Goal: Task Accomplishment & Management: Complete application form

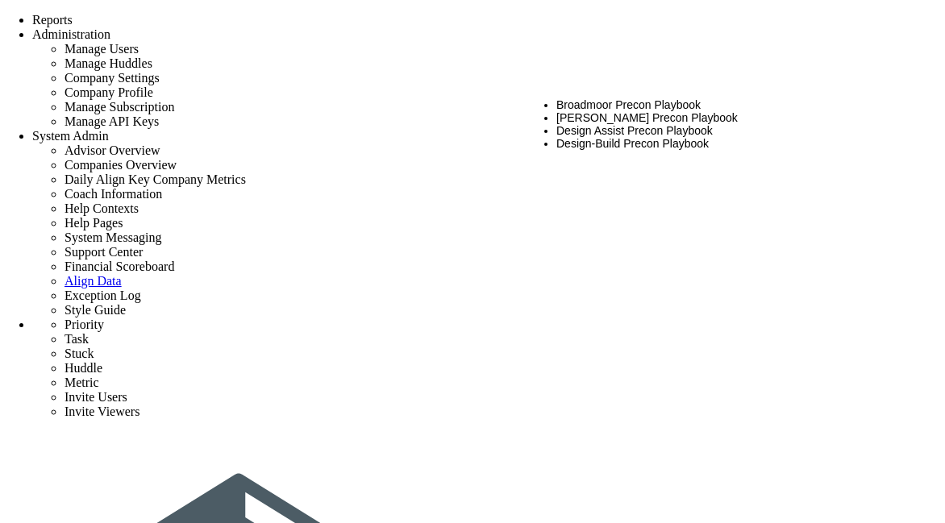
click at [634, 137] on li "Design Assist Precon Playbook" at bounding box center [732, 130] width 352 height 13
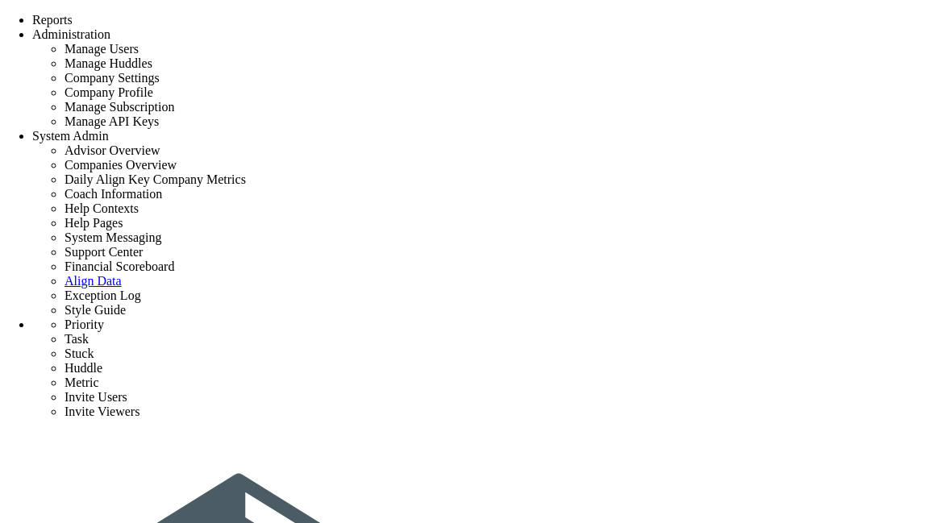
type input "tag test 1"
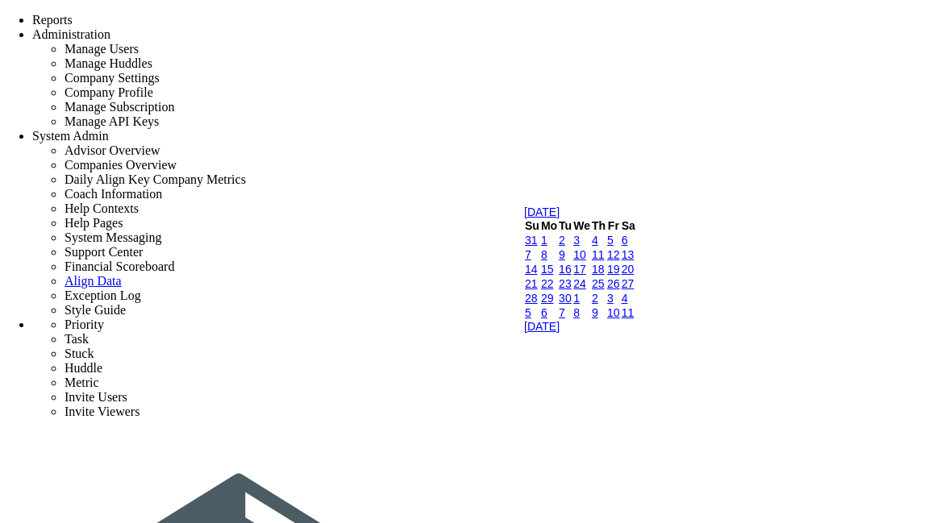
click at [572, 276] on link "16" at bounding box center [565, 269] width 13 height 13
type input "9/16/2025"
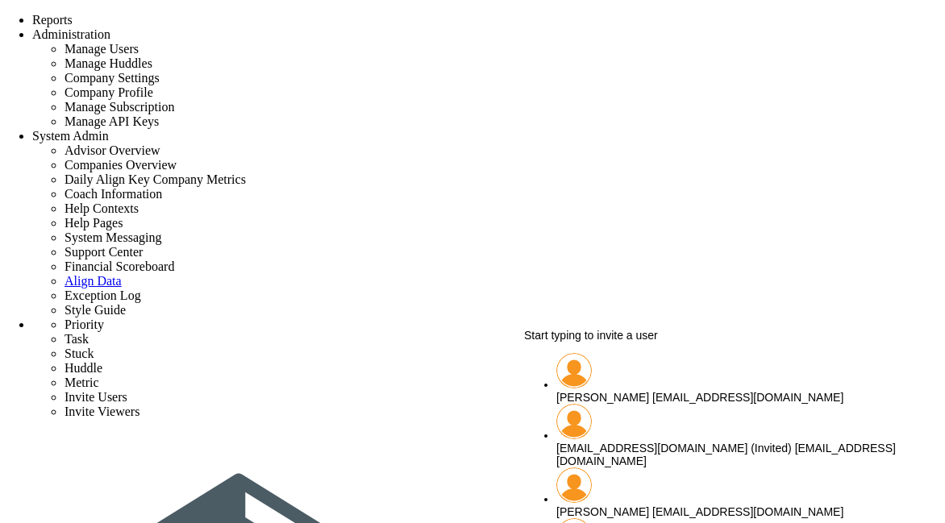
click at [619, 391] on span "[PERSON_NAME]" at bounding box center [602, 397] width 93 height 13
type input "[PERSON_NAME]"
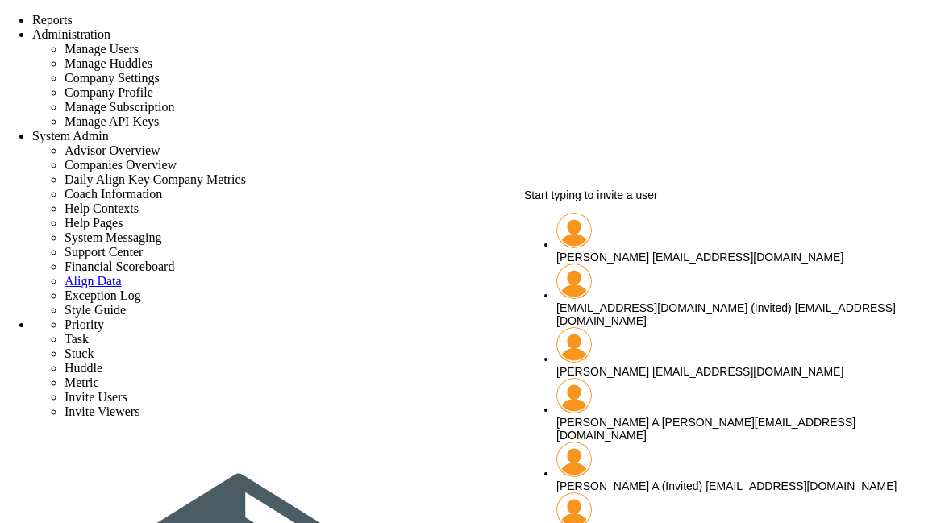
click at [618, 416] on div "chandrika A chandrika@align.com" at bounding box center [732, 429] width 352 height 26
type input "[PERSON_NAME] A"
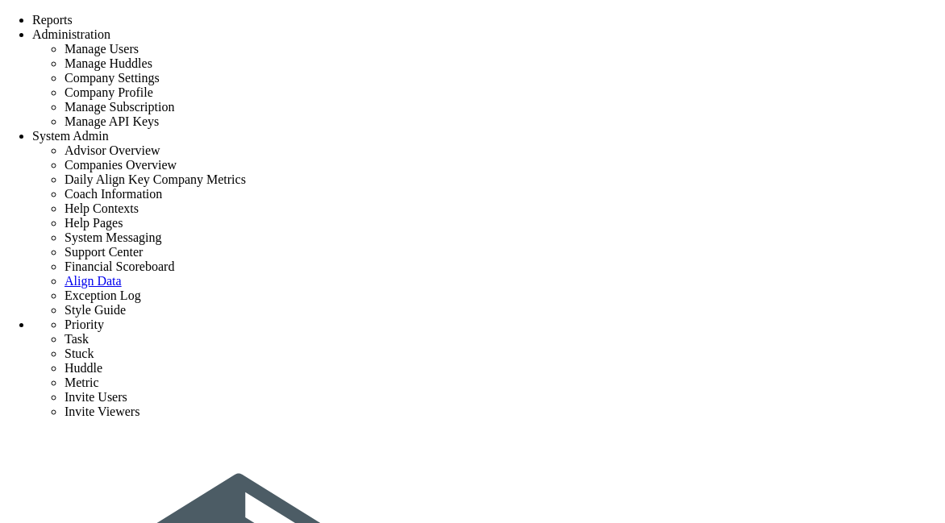
scroll to position [56, 0]
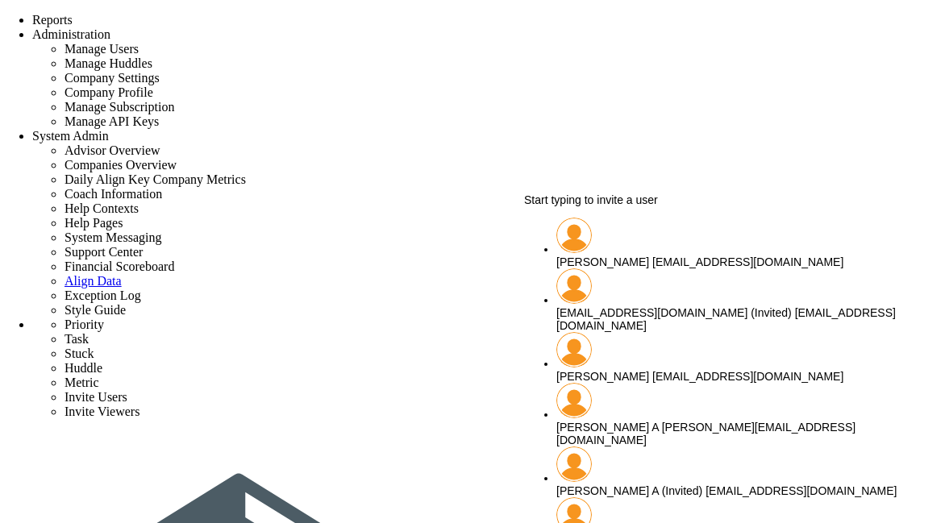
click at [610, 421] on span "[PERSON_NAME] A" at bounding box center [607, 427] width 102 height 13
type input "[PERSON_NAME] A"
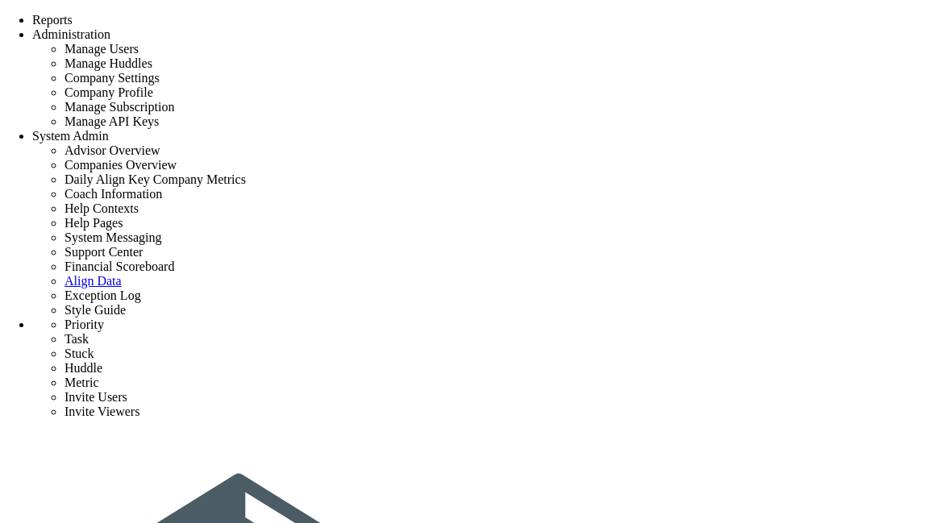
click at [110, 27] on span at bounding box center [110, 34] width 0 height 14
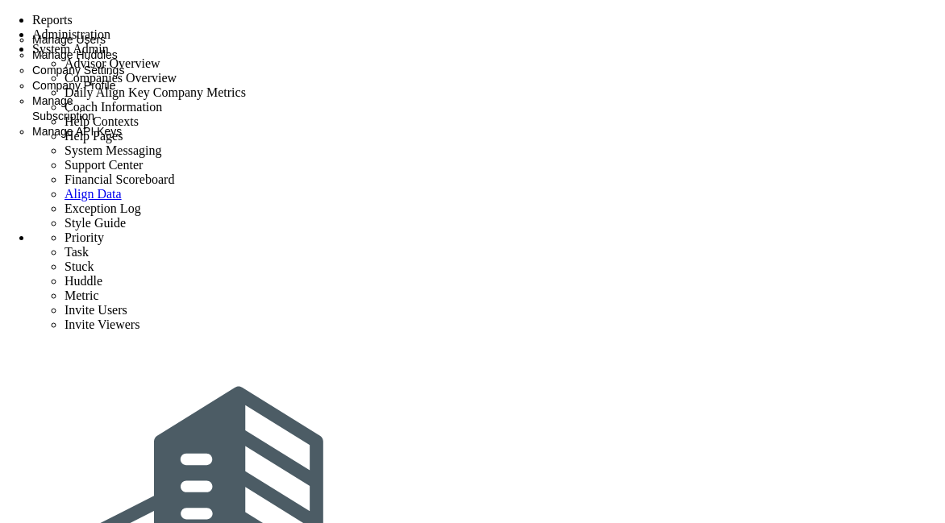
click at [124, 77] on span "Company Settings" at bounding box center [78, 70] width 92 height 13
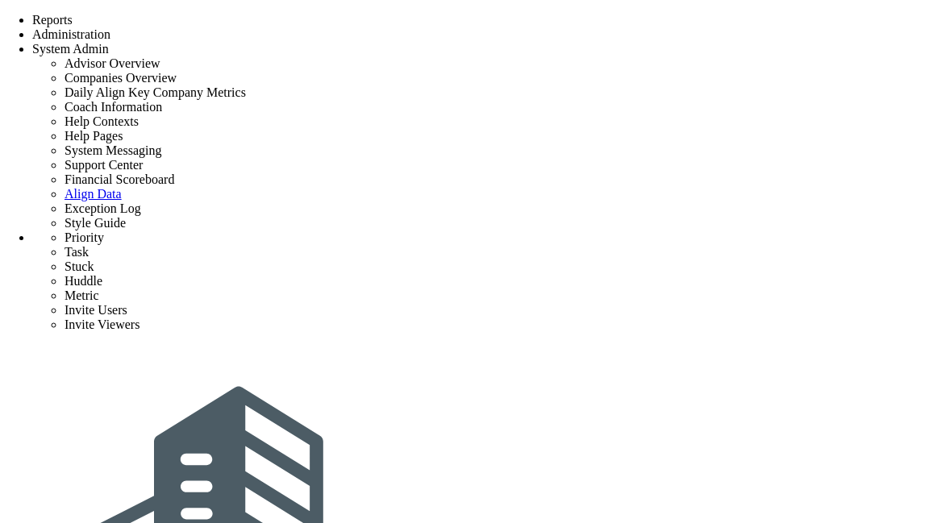
scroll to position [3337, 0]
click at [110, 27] on span at bounding box center [110, 34] width 0 height 14
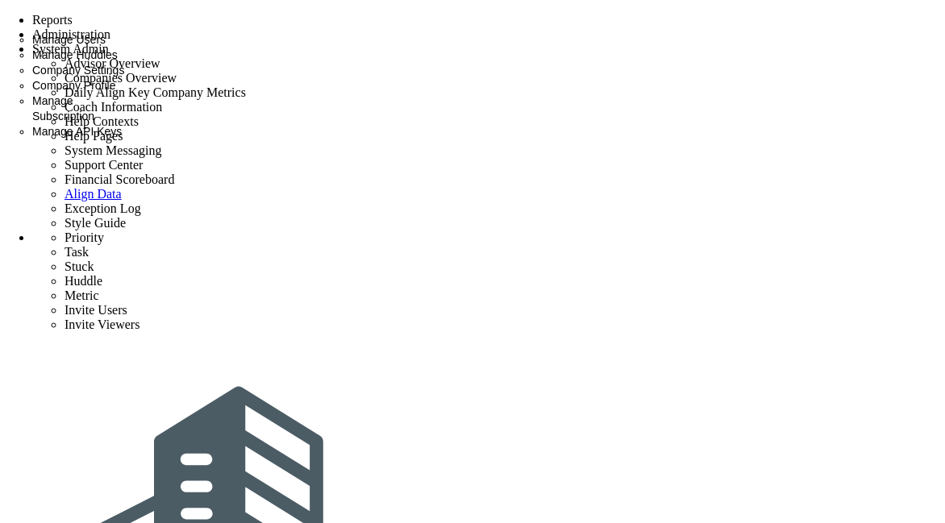
click at [124, 77] on span "Company Settings" at bounding box center [78, 70] width 92 height 13
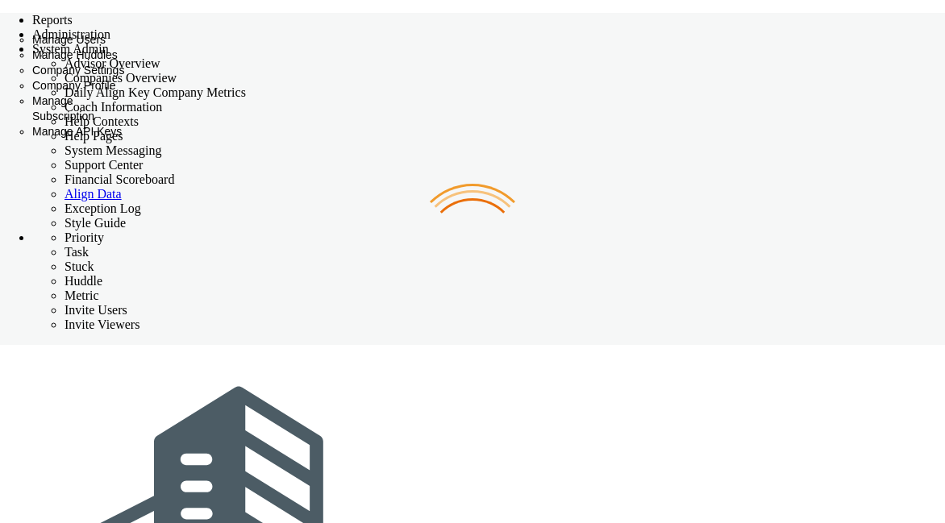
checkbox input "false"
checkbox input "true"
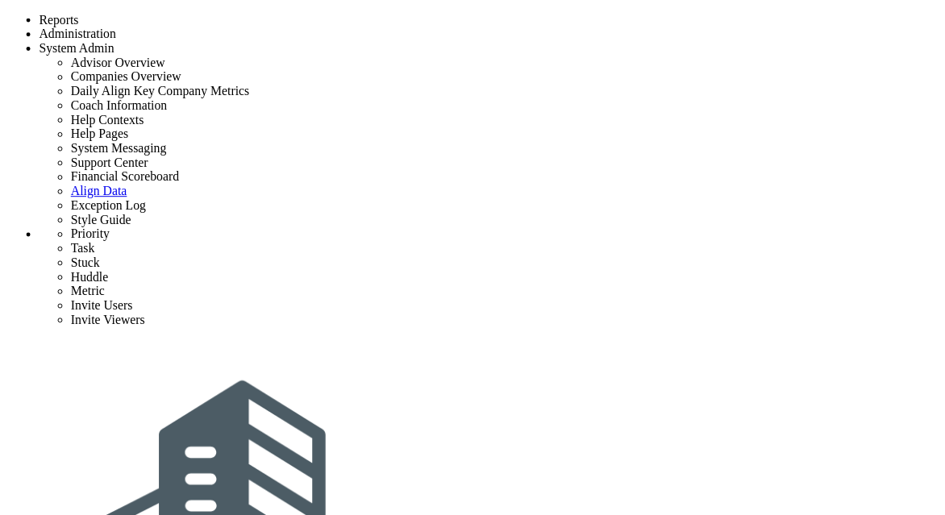
scroll to position [3337, 0]
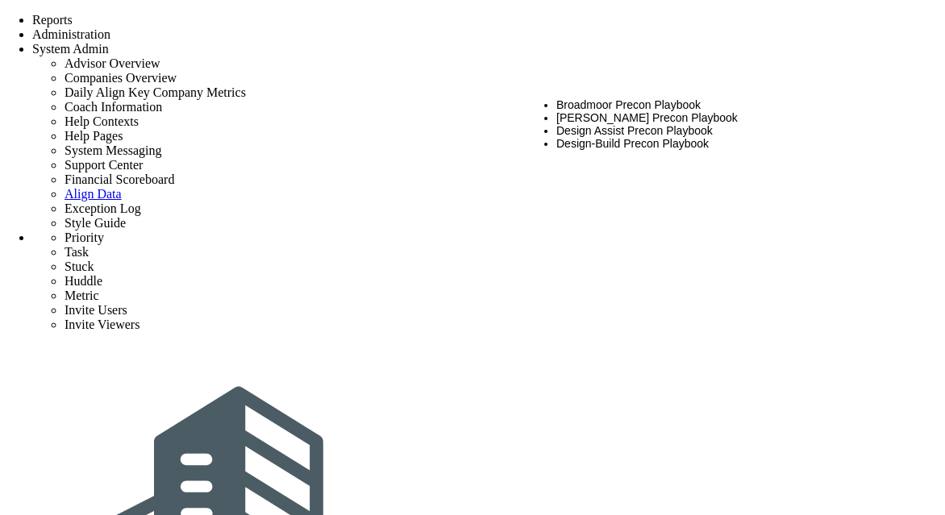
click at [600, 137] on li "Design Assist Precon Playbook" at bounding box center [732, 130] width 352 height 13
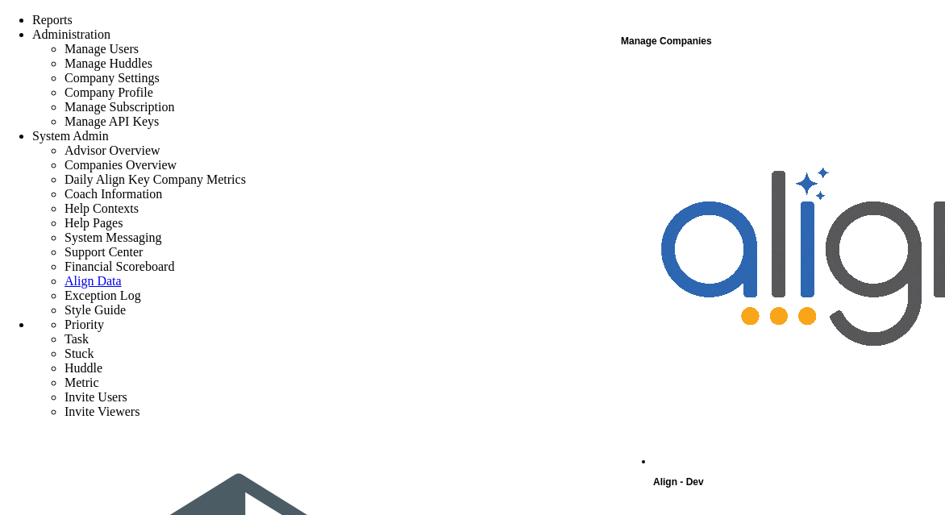
scroll to position [233, 0]
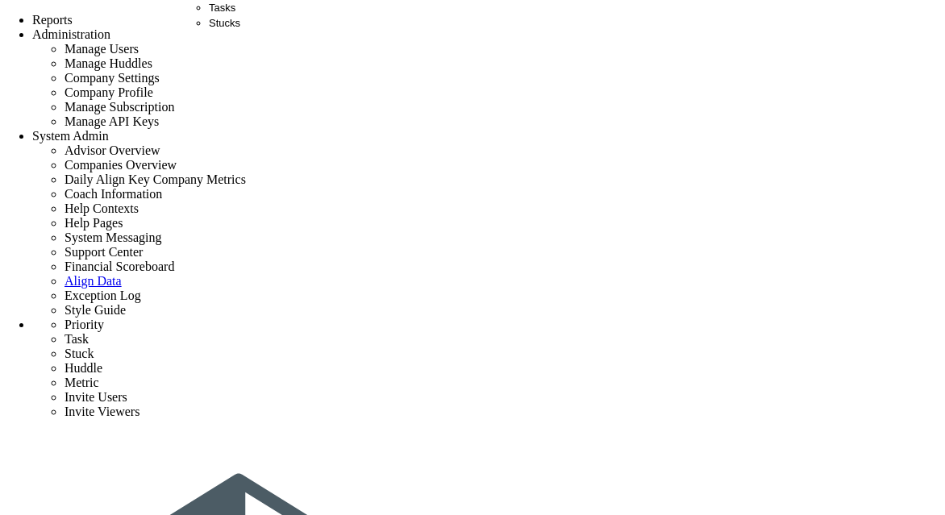
click at [240, 15] on div "Tasks" at bounding box center [224, 7] width 31 height 15
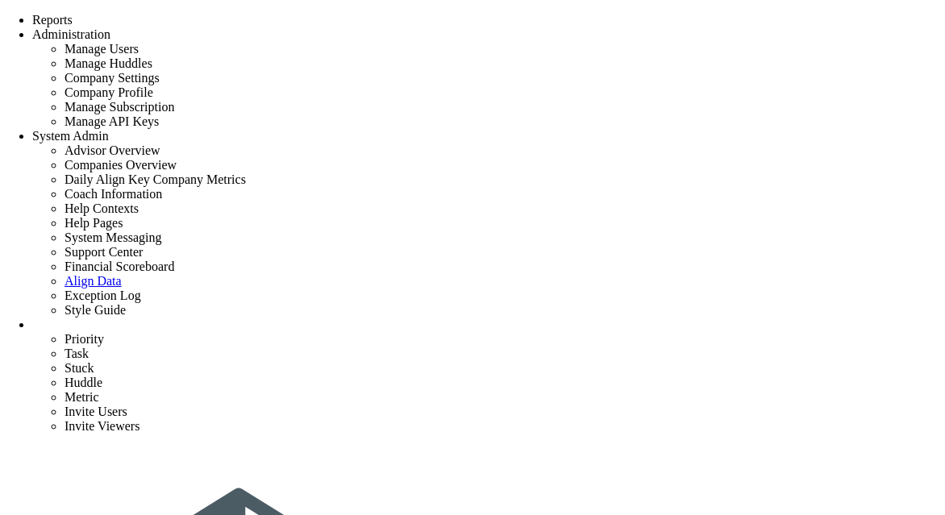
scroll to position [786, 0]
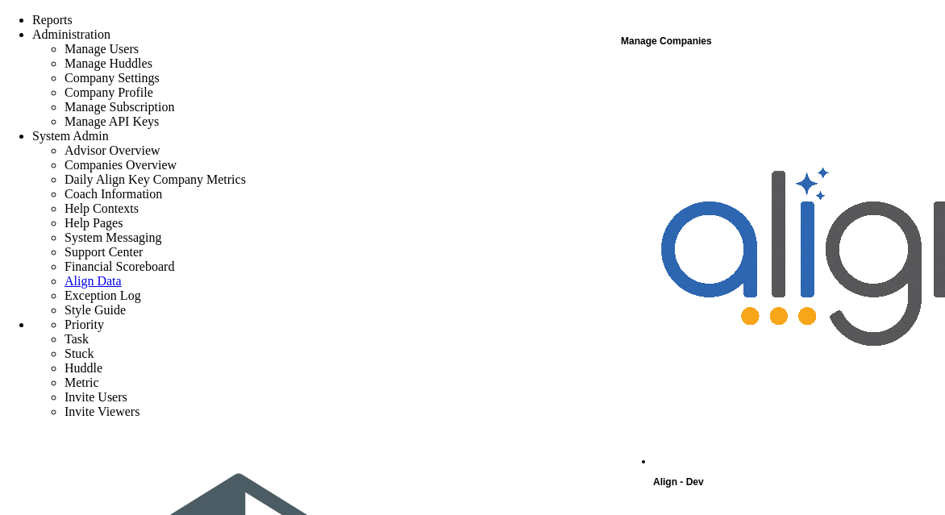
scroll to position [233, 0]
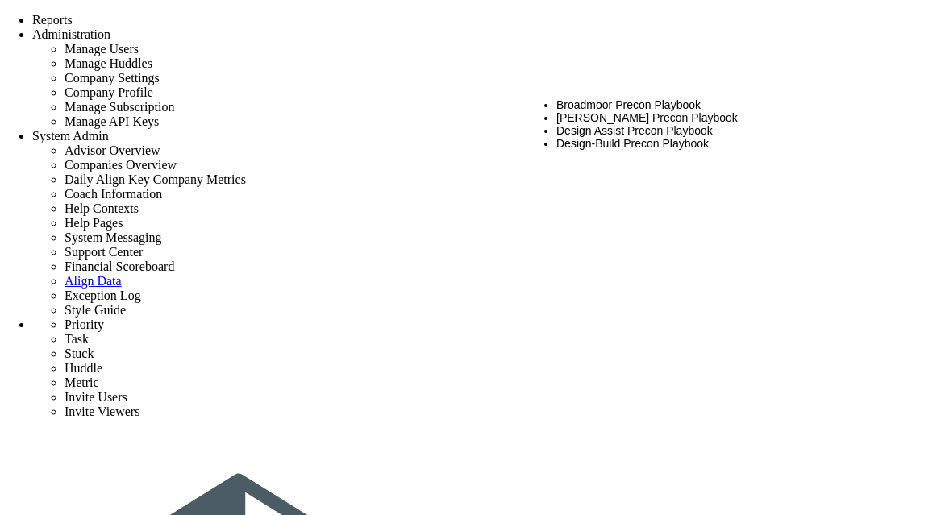
click at [610, 136] on li "Design Assist Precon Playbook" at bounding box center [732, 130] width 352 height 13
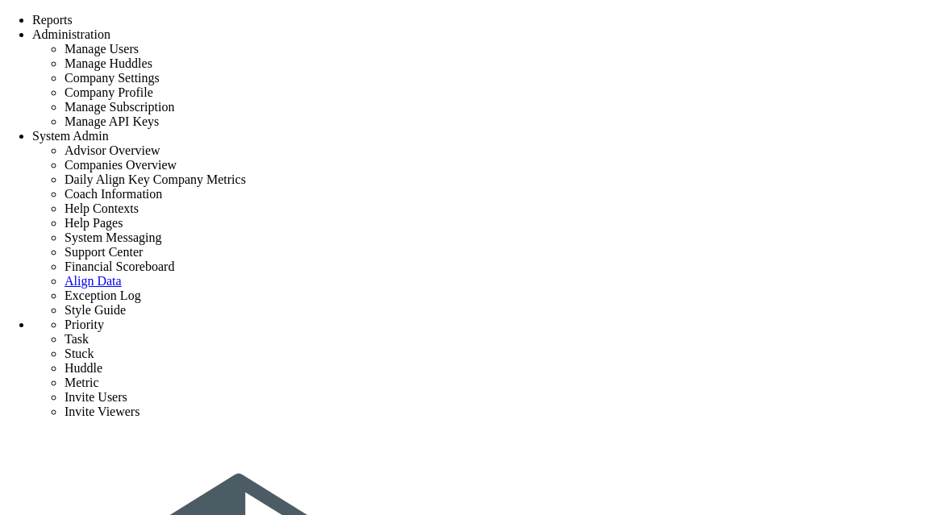
type input "tag test 2"
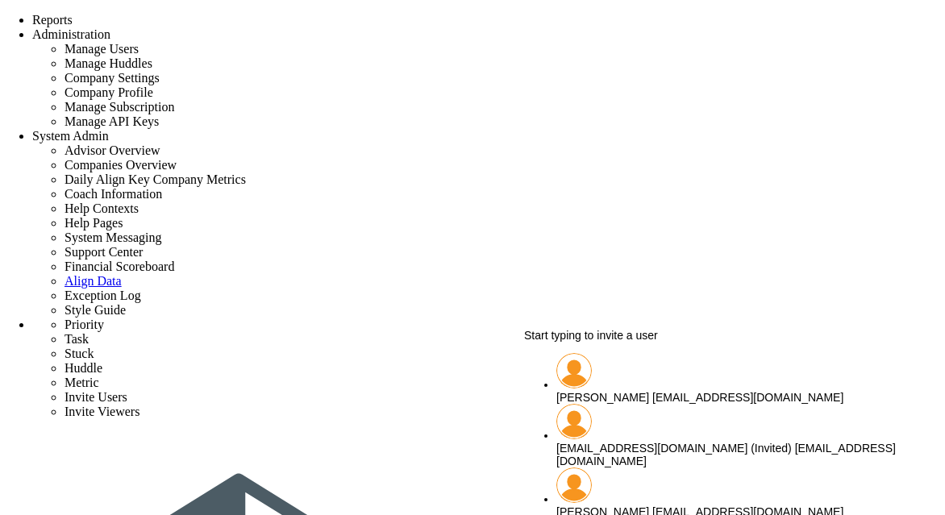
click at [613, 391] on div "Sudhir Dakshinamurthy sudhirbd@gmail.com" at bounding box center [732, 397] width 352 height 13
type input "[PERSON_NAME]"
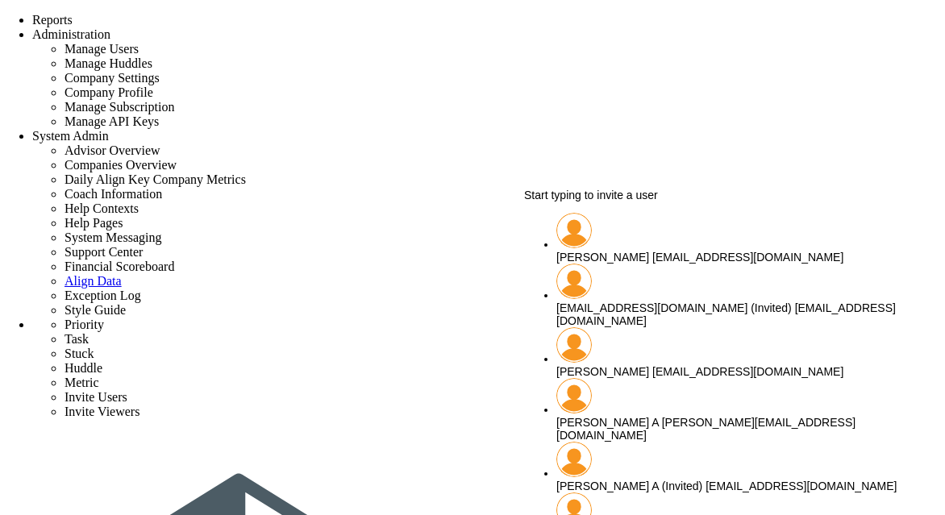
click at [611, 365] on span "[PERSON_NAME]" at bounding box center [602, 371] width 93 height 13
type input "[PERSON_NAME]"
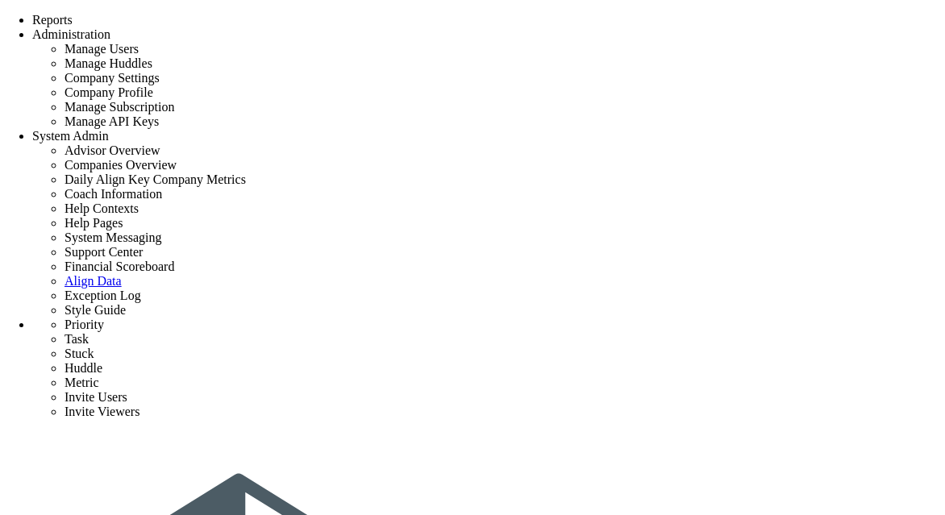
scroll to position [65, 0]
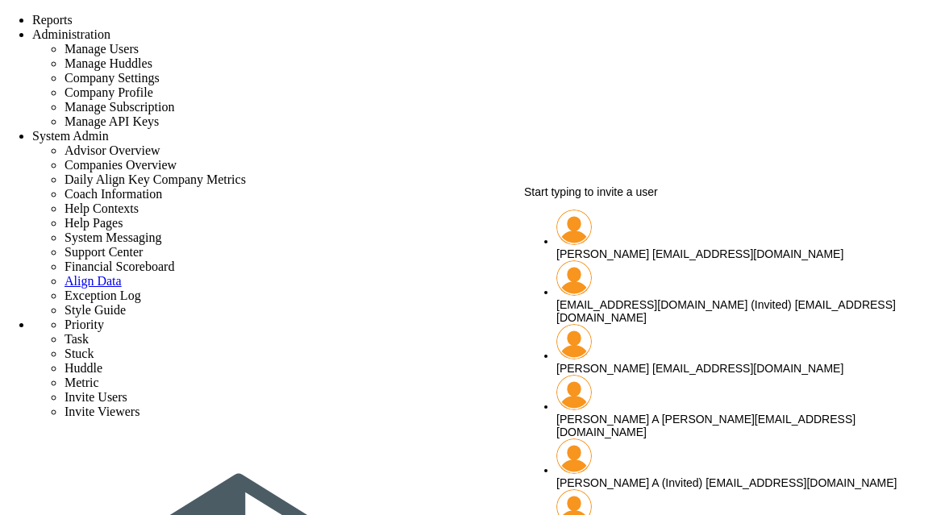
click at [587, 413] on span "[PERSON_NAME] A" at bounding box center [607, 419] width 102 height 13
type input "[PERSON_NAME] A"
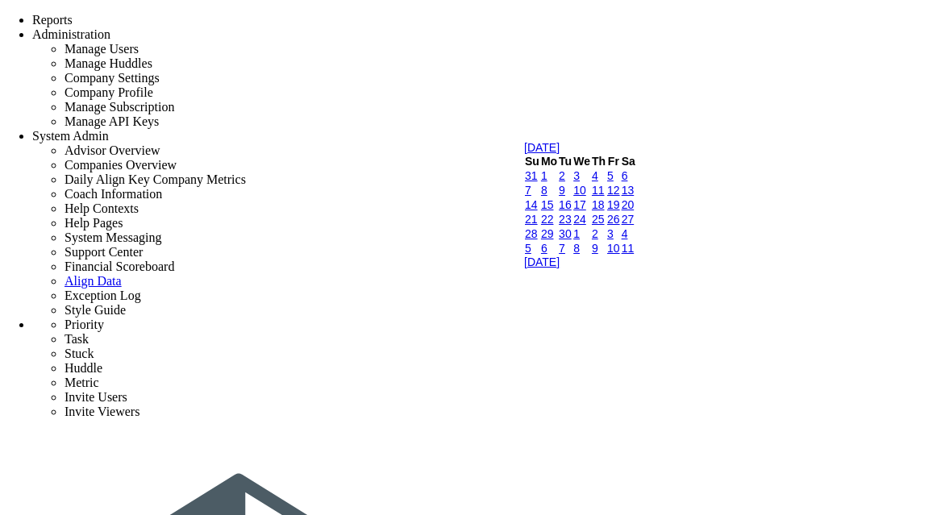
click at [572, 211] on link "16" at bounding box center [565, 204] width 13 height 13
type input "[DATE]"
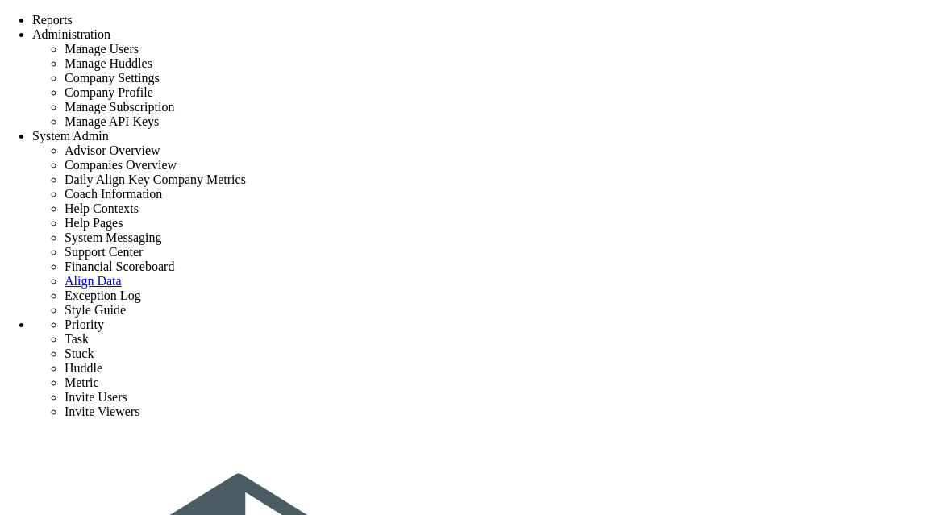
click at [110, 27] on span "Administration" at bounding box center [71, 34] width 78 height 14
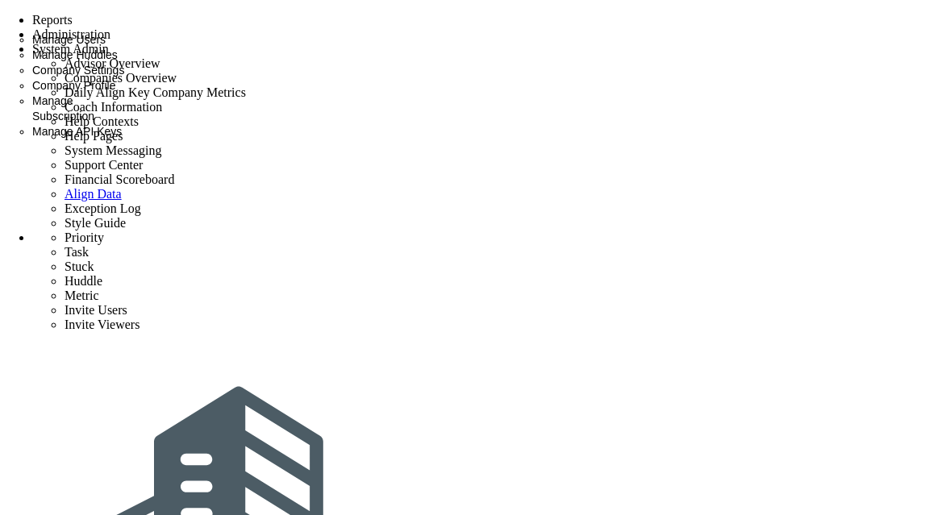
click at [122, 138] on span "Manage API Keys" at bounding box center [77, 131] width 90 height 13
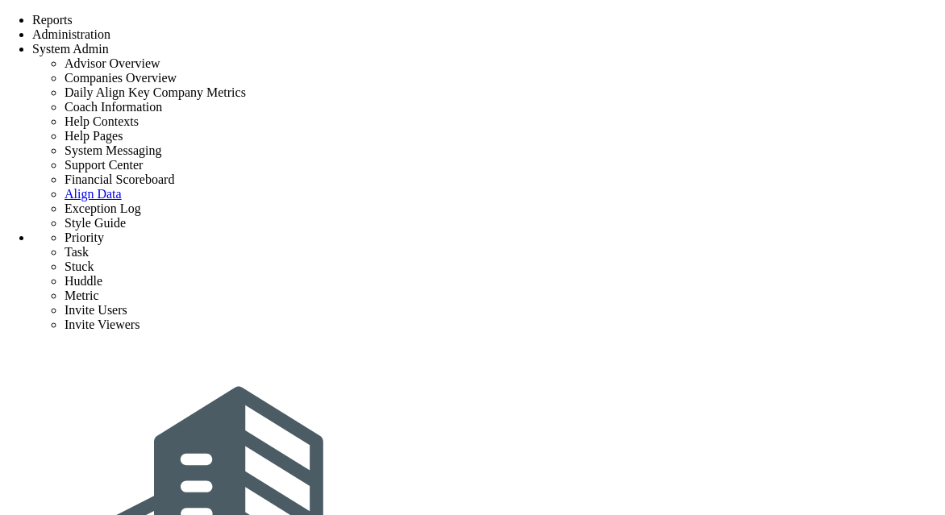
click at [110, 27] on span "Administration" at bounding box center [71, 34] width 78 height 14
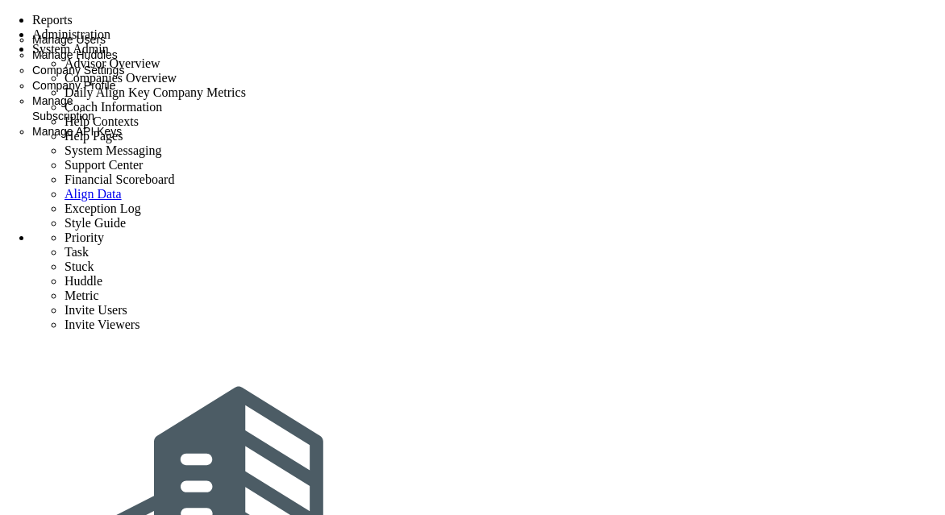
click at [124, 77] on span "Company Settings" at bounding box center [78, 70] width 92 height 13
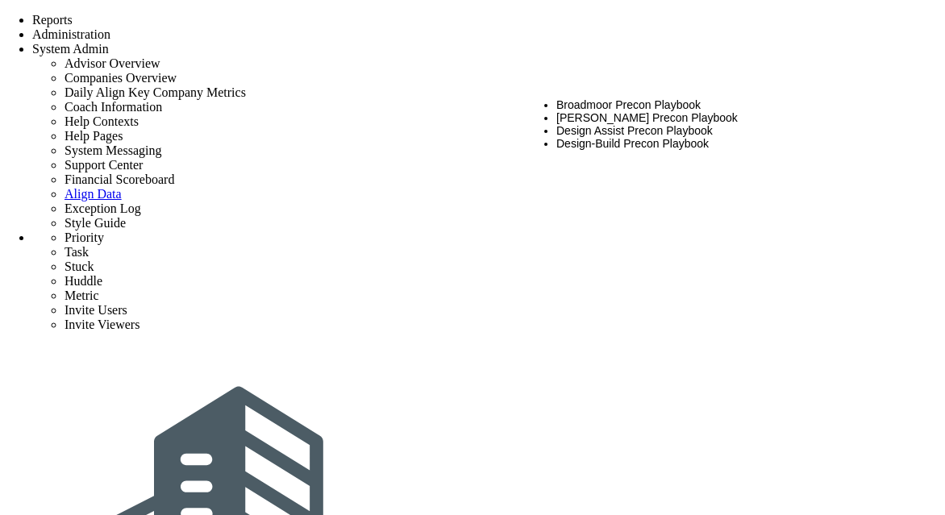
click at [634, 135] on li "Design Assist Precon Playbook" at bounding box center [732, 130] width 352 height 13
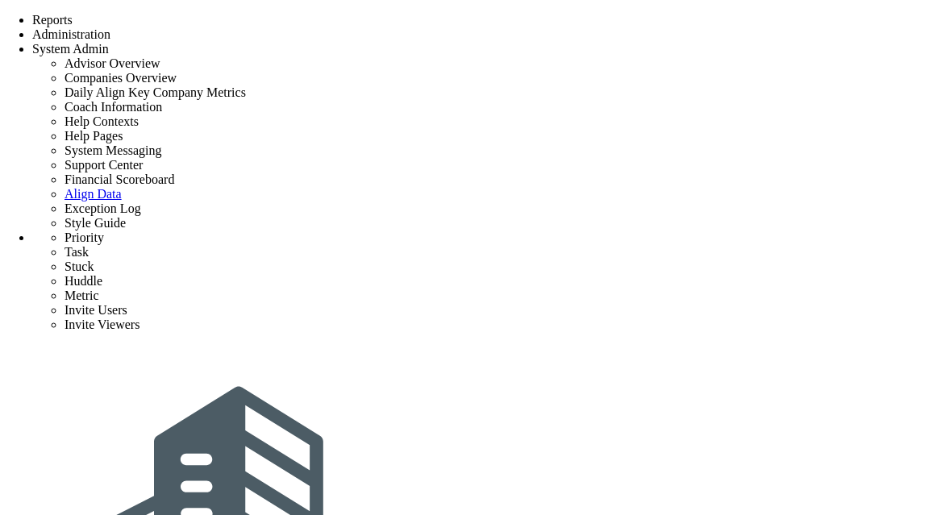
type input "a"
type input "tag test 3"
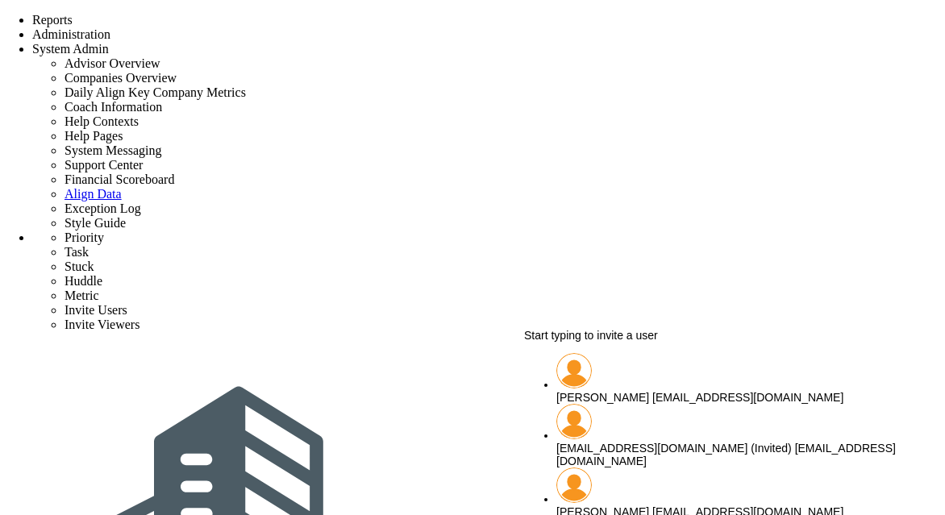
click at [587, 391] on span "[PERSON_NAME]" at bounding box center [602, 397] width 93 height 13
type input "[PERSON_NAME]"
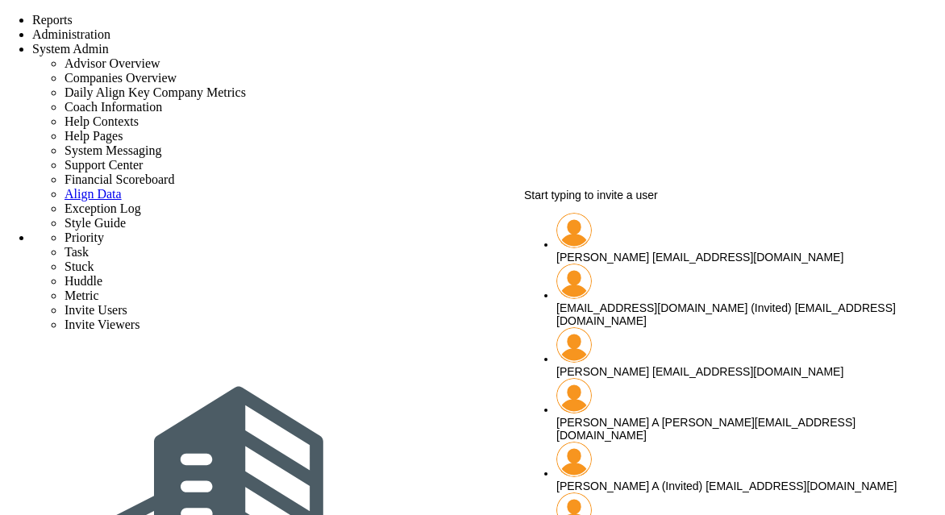
click at [600, 251] on span "[PERSON_NAME]" at bounding box center [602, 257] width 93 height 13
type input "[PERSON_NAME]"
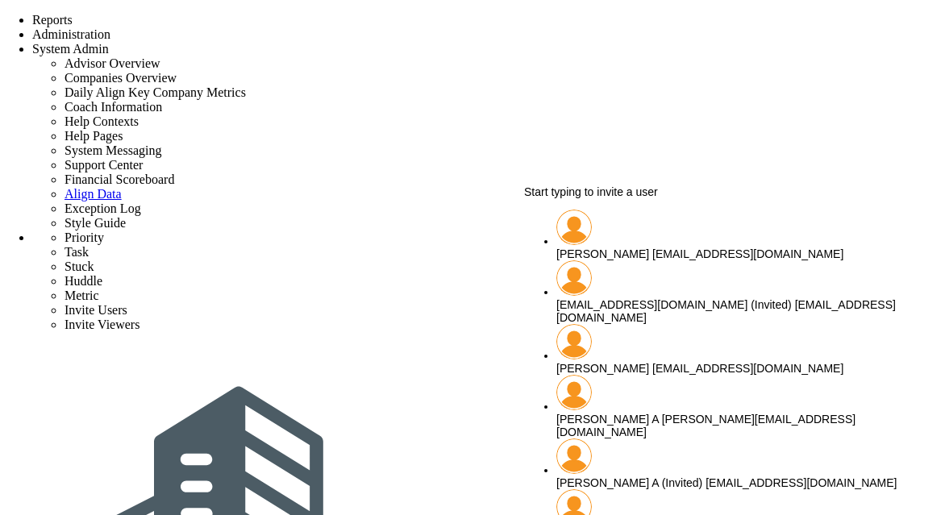
click at [619, 248] on span "[PERSON_NAME]" at bounding box center [602, 254] width 93 height 13
type input "[PERSON_NAME]"
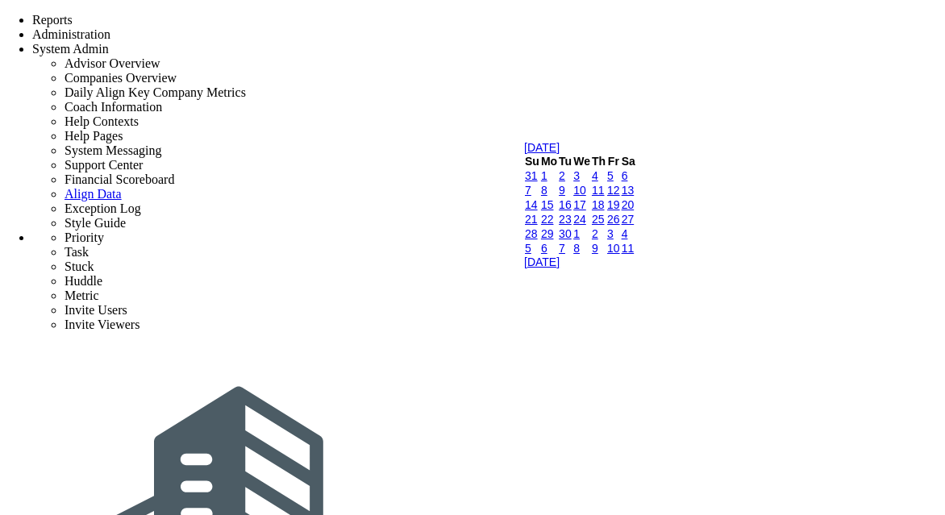
click at [572, 211] on link "16" at bounding box center [565, 204] width 13 height 13
type input "[DATE]"
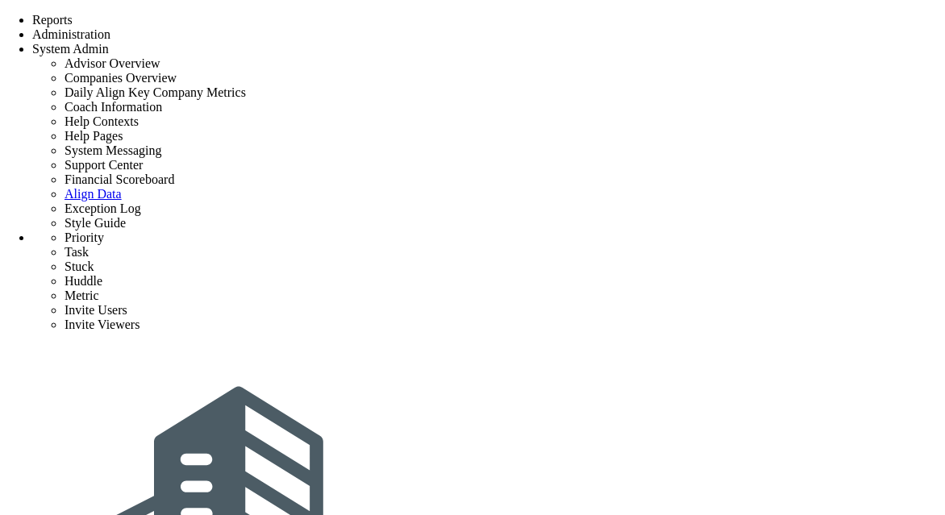
click at [110, 27] on span "Administration" at bounding box center [71, 34] width 78 height 14
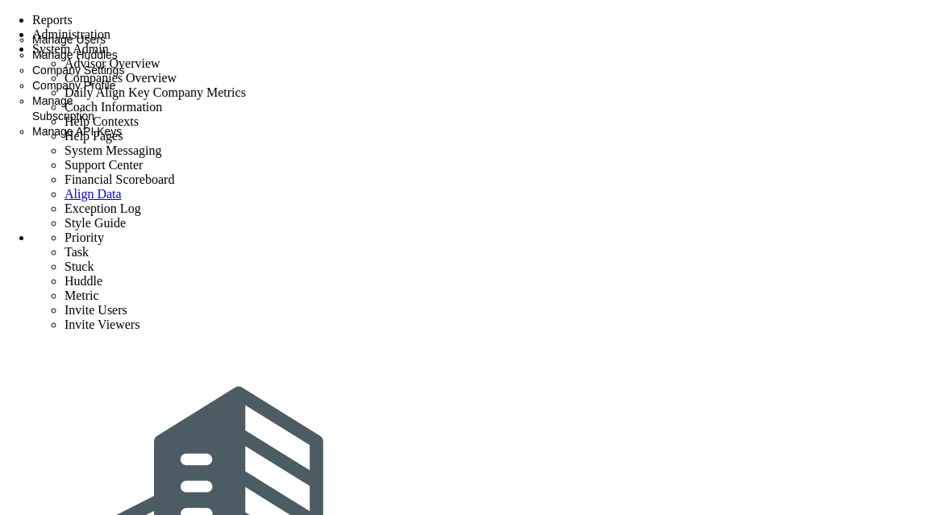
click at [124, 77] on span "Company Settings" at bounding box center [78, 70] width 92 height 13
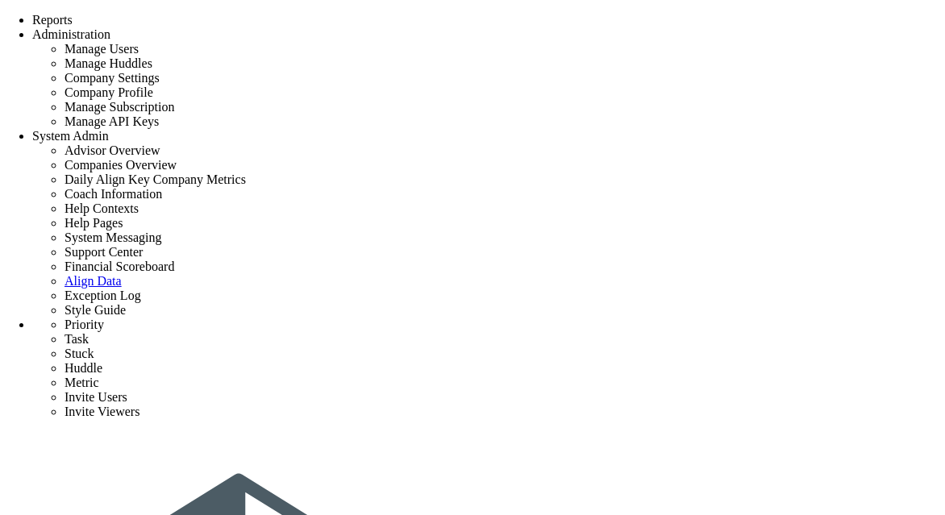
click at [240, 15] on div "Tasks" at bounding box center [224, 7] width 31 height 15
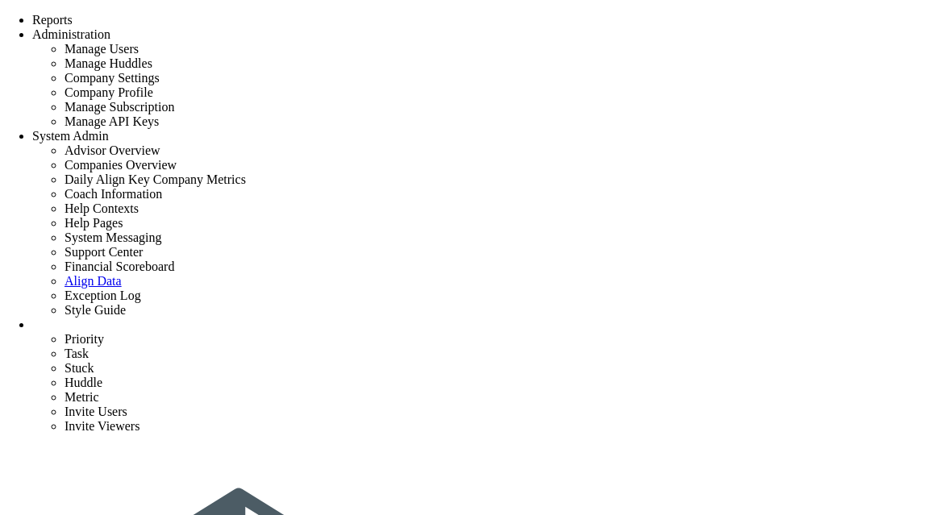
checkbox input "false"
type input "[DATE]"
checkbox input "false"
type input "Closeout - Broadmoor Precon Test"
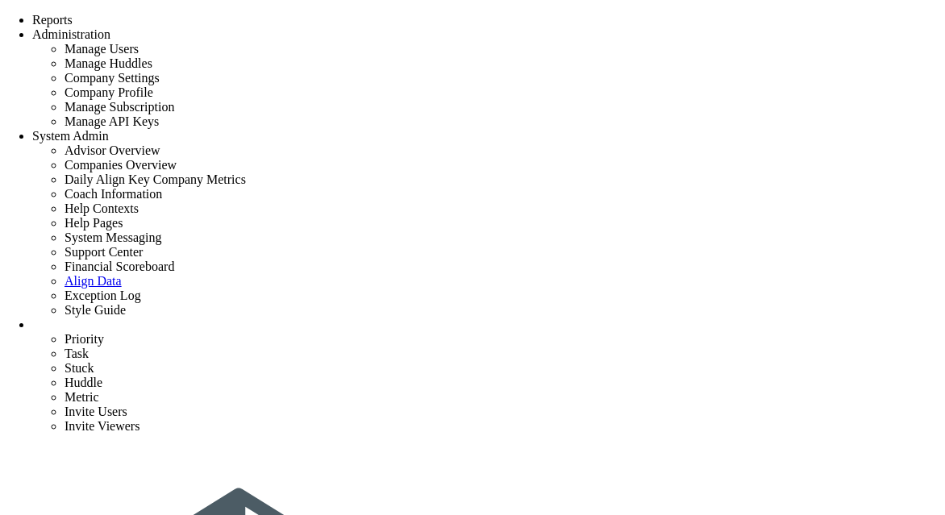
type input "o"
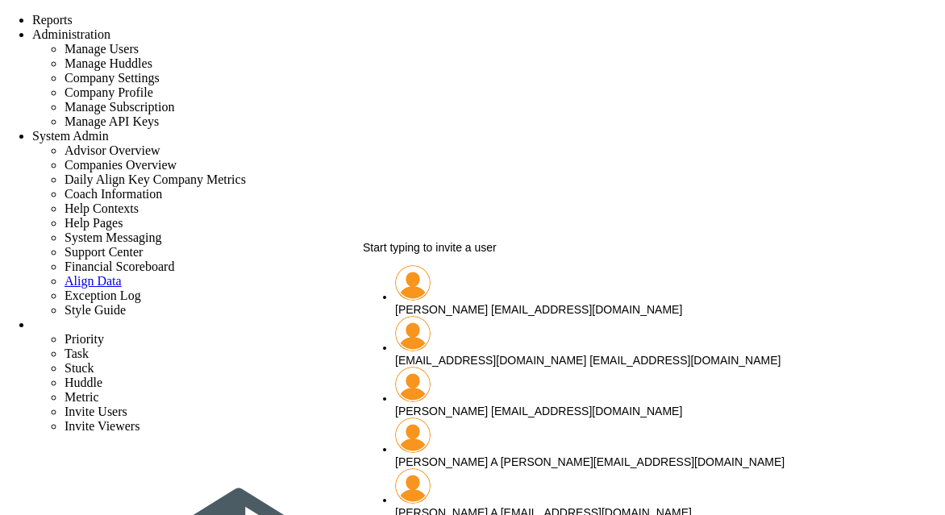
click at [477, 254] on span "Start typing to invite a user" at bounding box center [430, 247] width 134 height 13
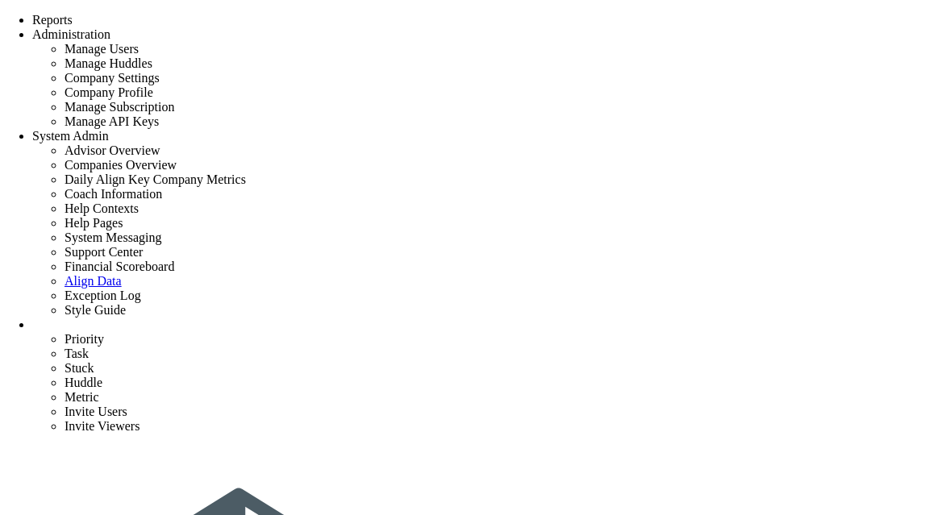
type input "[EMAIL_ADDRESS][DOMAIN_NAME]"
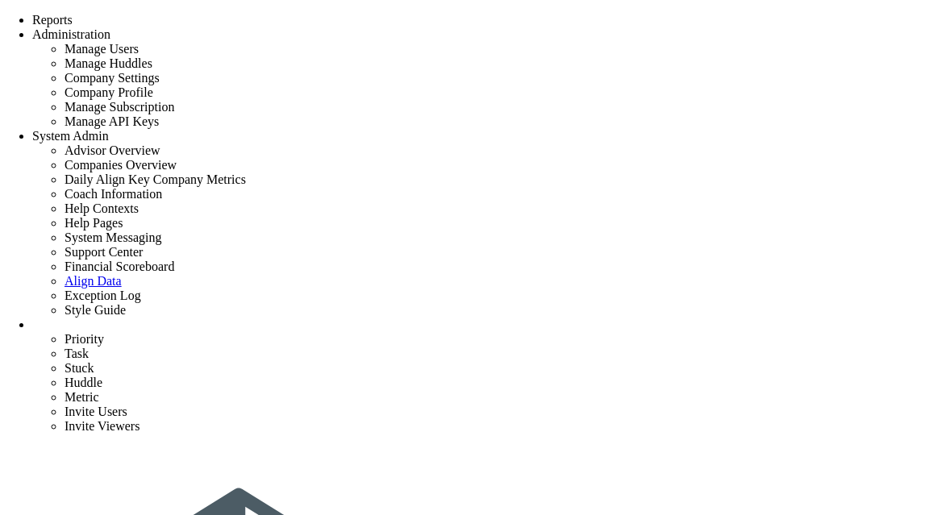
type input "task 45"
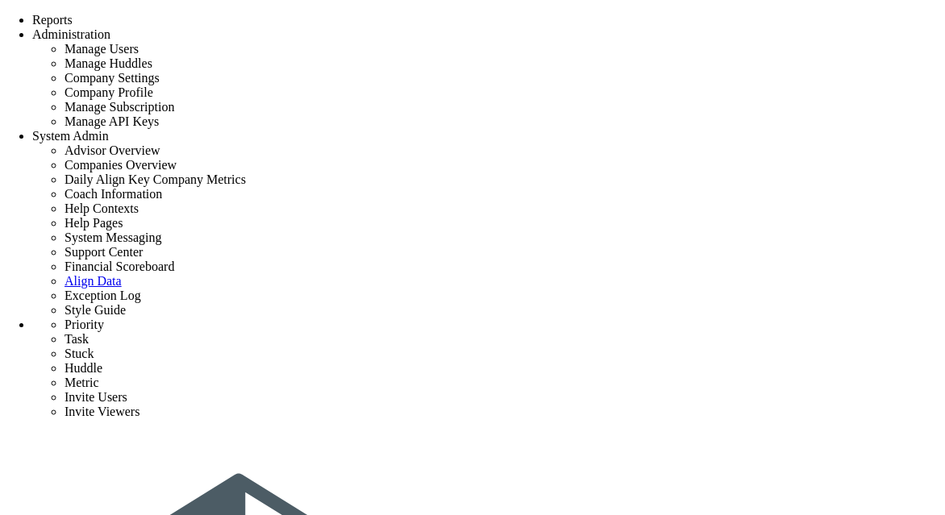
type input "task 45"
